Goal: Navigation & Orientation: Find specific page/section

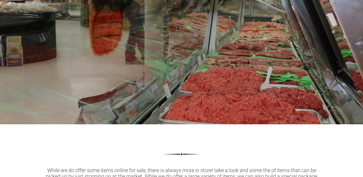
scroll to position [206, 0]
